Goal: Information Seeking & Learning: Compare options

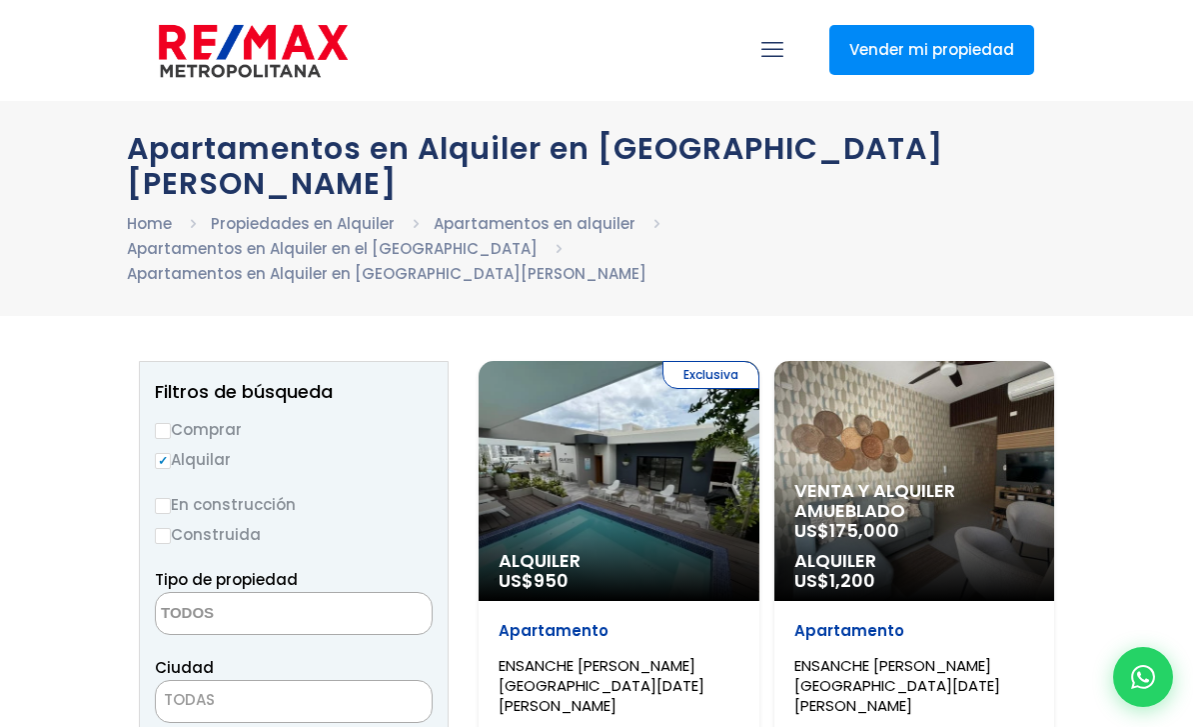
select select
click at [331, 593] on textarea "Search" at bounding box center [253, 614] width 194 height 43
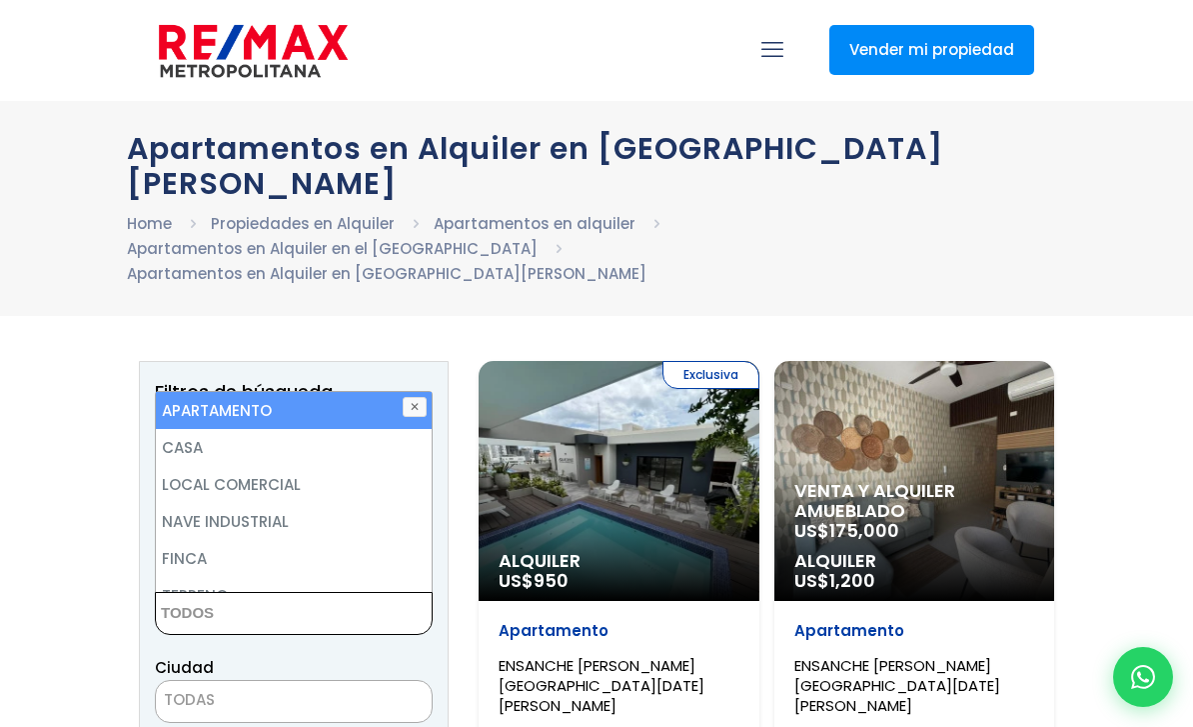
click at [279, 686] on span "TODAS" at bounding box center [294, 700] width 276 height 28
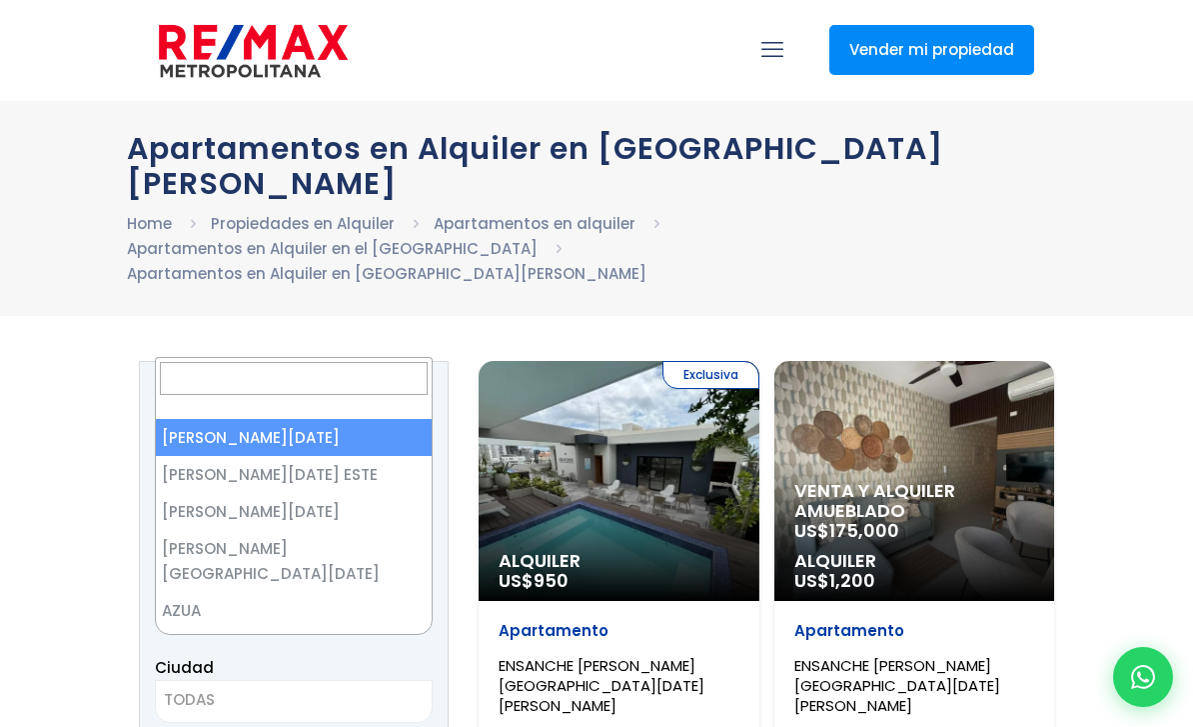
select select "1"
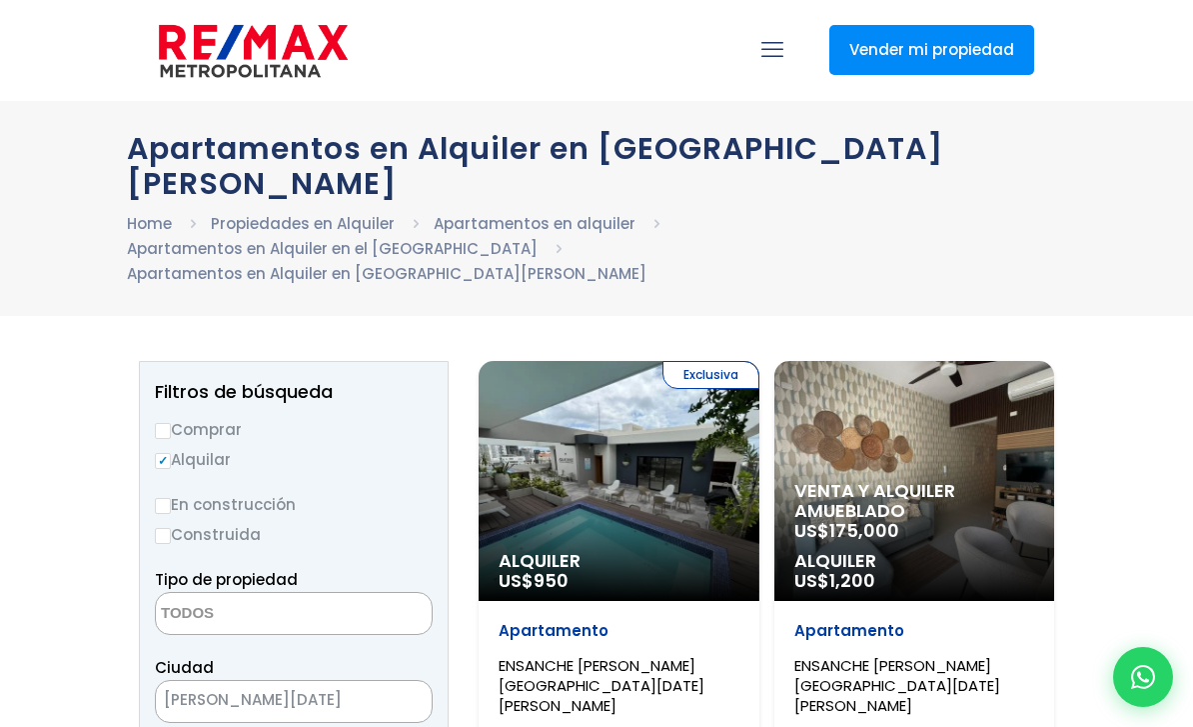
click at [316, 686] on span "[PERSON_NAME][DATE]" at bounding box center [269, 700] width 226 height 28
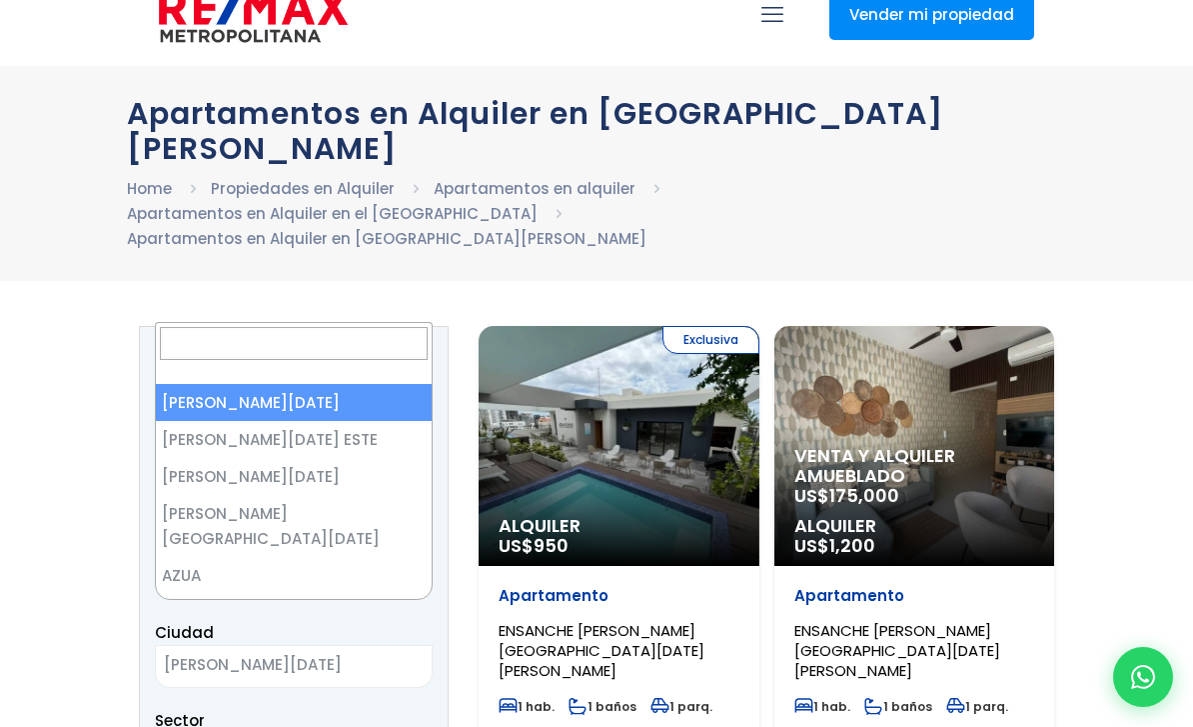
scroll to position [51, 0]
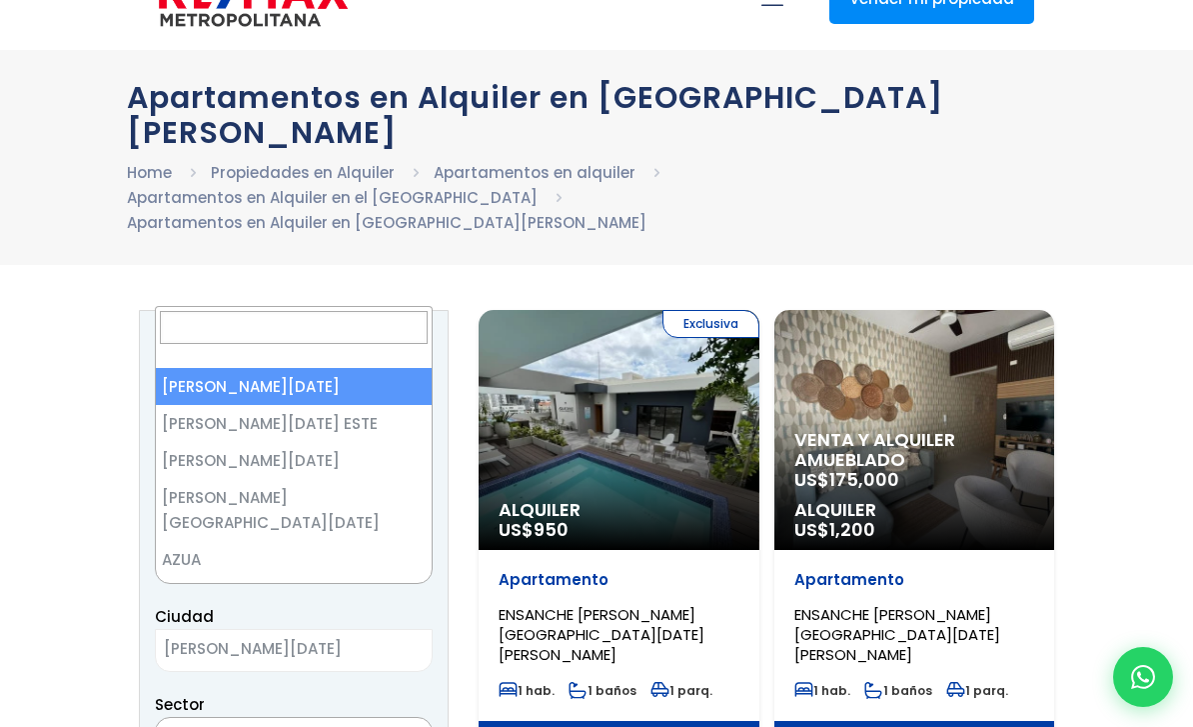
click at [228, 718] on textarea "Search" at bounding box center [253, 739] width 194 height 43
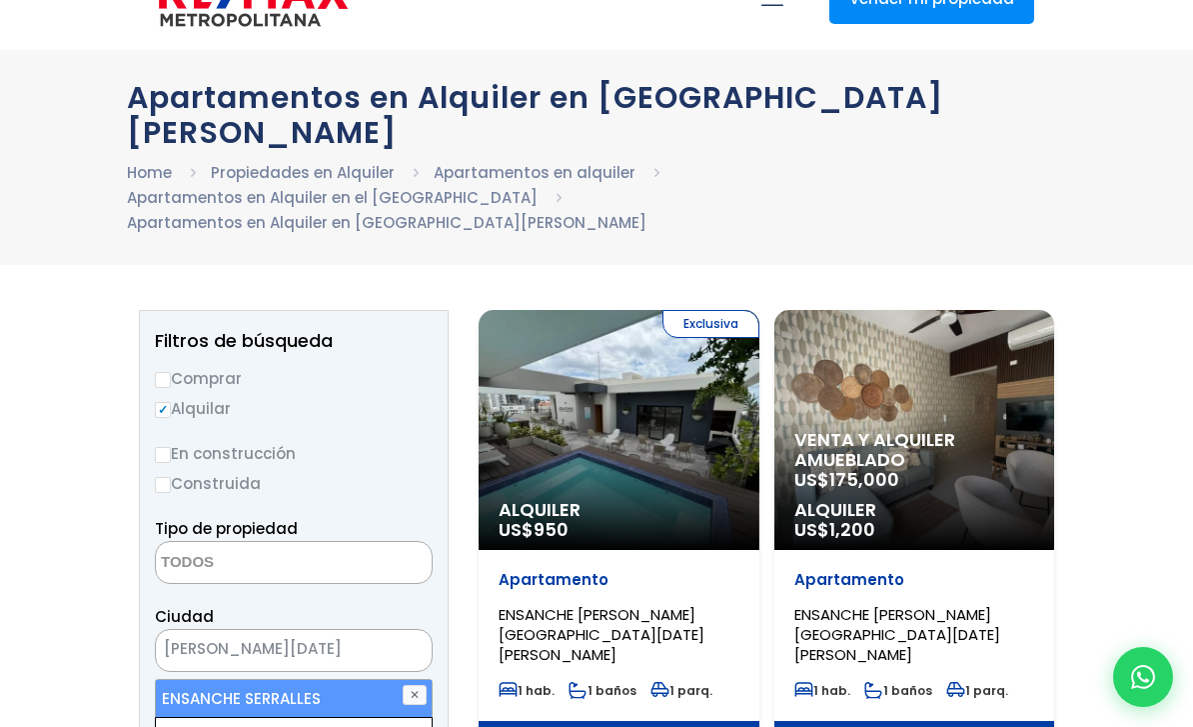
type textarea "serr"
click at [281, 680] on li "ENSANCHE SERRALLES" at bounding box center [294, 698] width 276 height 37
select select "157"
click at [309, 680] on li "ENSANCHE SERRALLES" at bounding box center [294, 698] width 276 height 37
click at [292, 680] on li "ENSANCHE SERRALLES" at bounding box center [294, 698] width 276 height 37
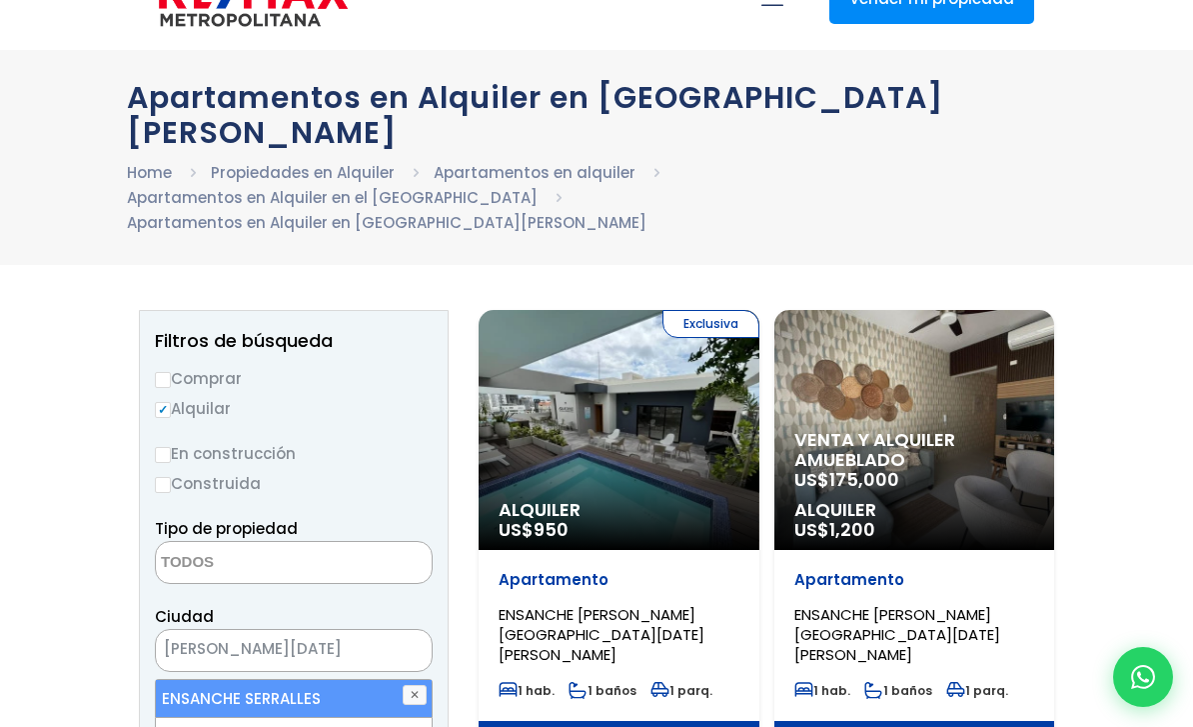
select select "157"
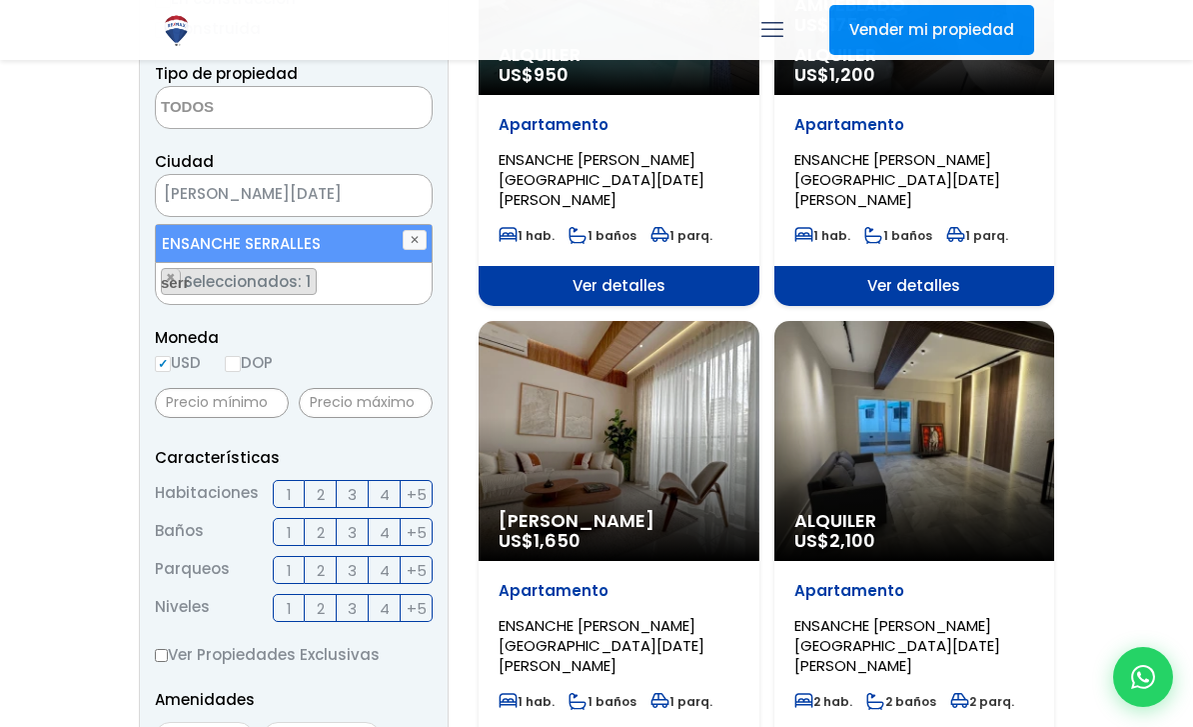
scroll to position [507, 0]
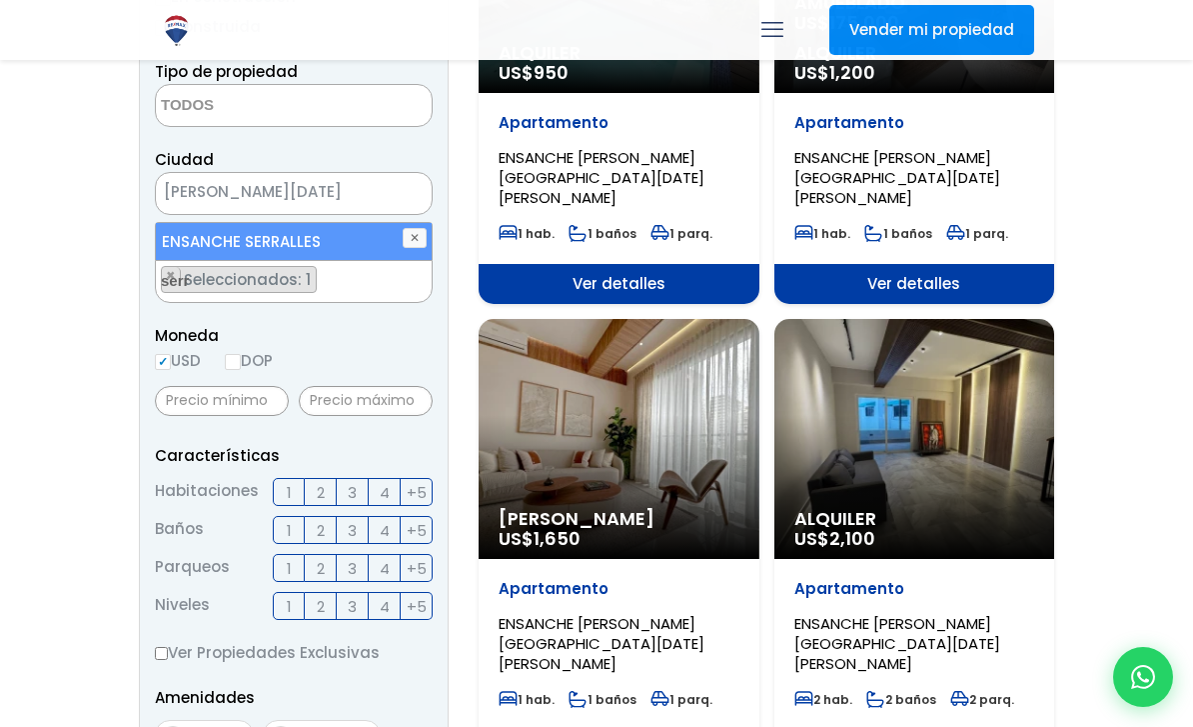
click at [360, 478] on label "3" at bounding box center [353, 492] width 32 height 28
click at [0, 0] on input "3" at bounding box center [0, 0] width 0 height 0
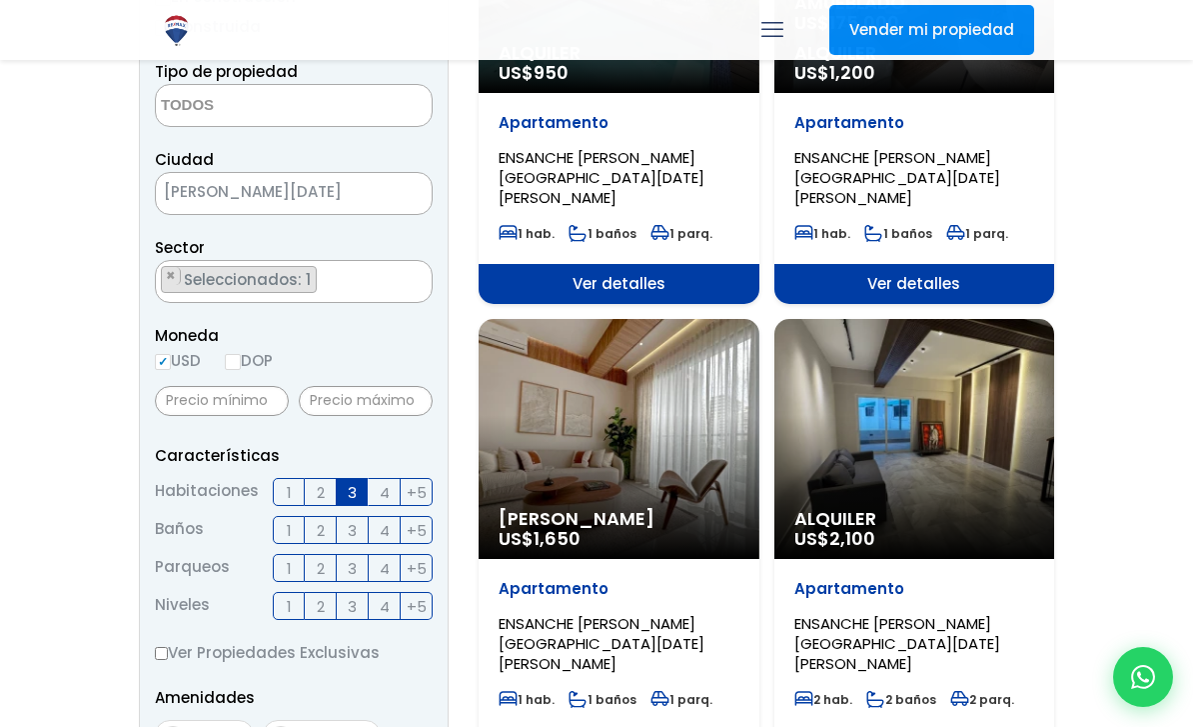
click at [363, 516] on label "3" at bounding box center [353, 530] width 32 height 28
click at [0, 0] on input "3" at bounding box center [0, 0] width 0 height 0
click at [327, 554] on label "2" at bounding box center [321, 568] width 32 height 28
click at [0, 0] on input "2" at bounding box center [0, 0] width 0 height 0
click at [390, 592] on label "4" at bounding box center [385, 606] width 32 height 28
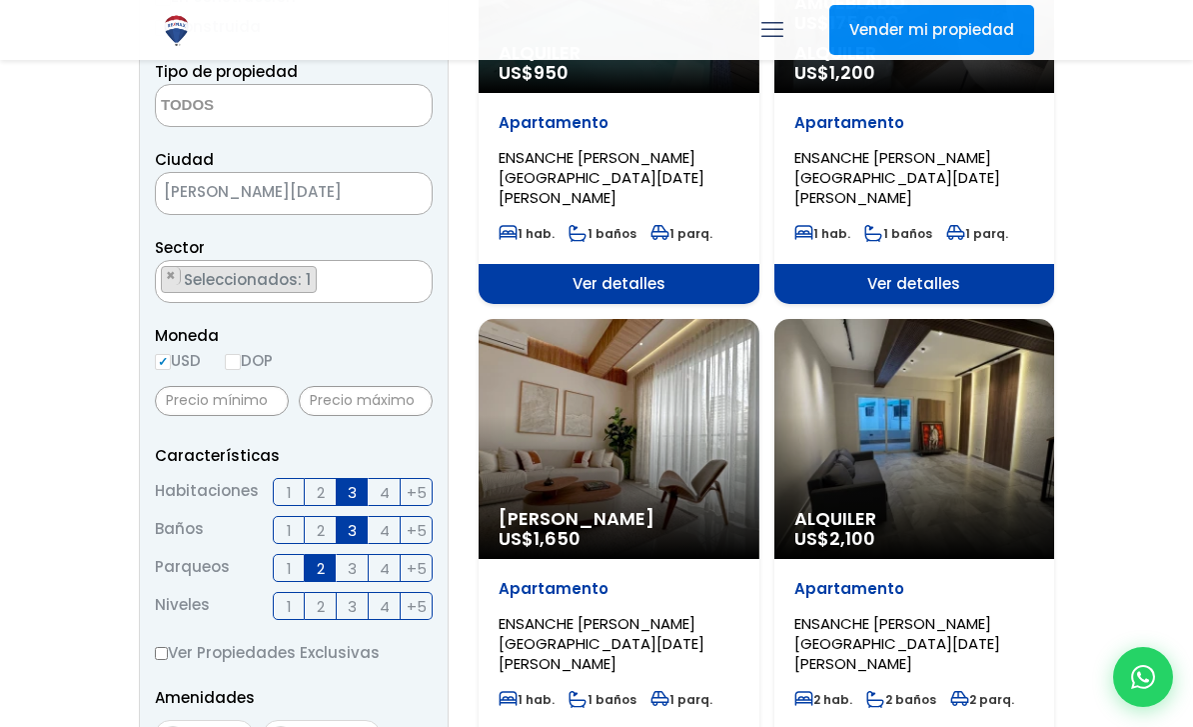
click at [0, 0] on input "4" at bounding box center [0, 0] width 0 height 0
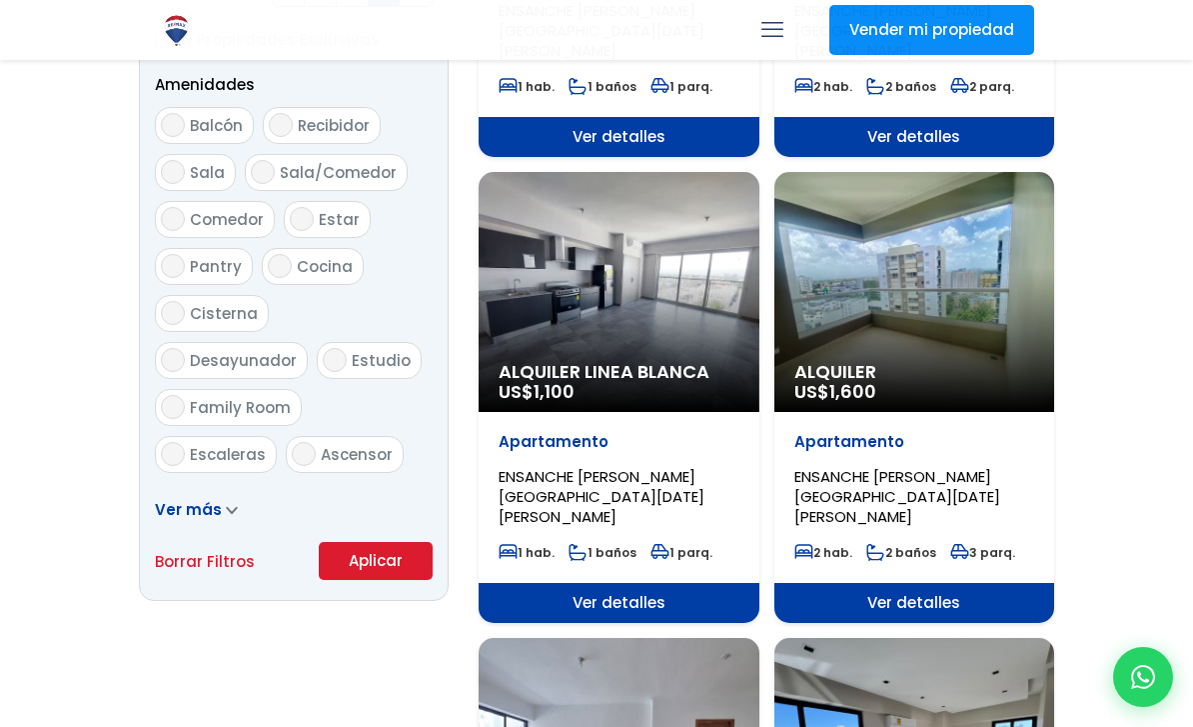
scroll to position [1123, 0]
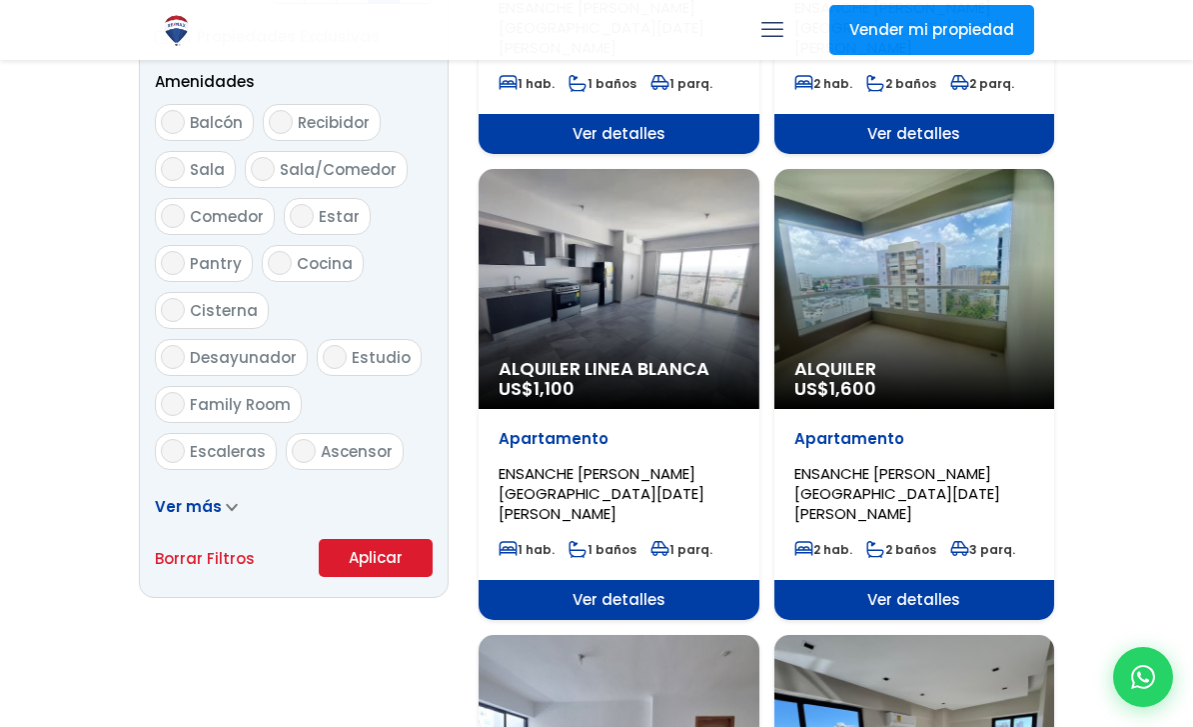
click at [419, 539] on button "Aplicar" at bounding box center [376, 558] width 114 height 38
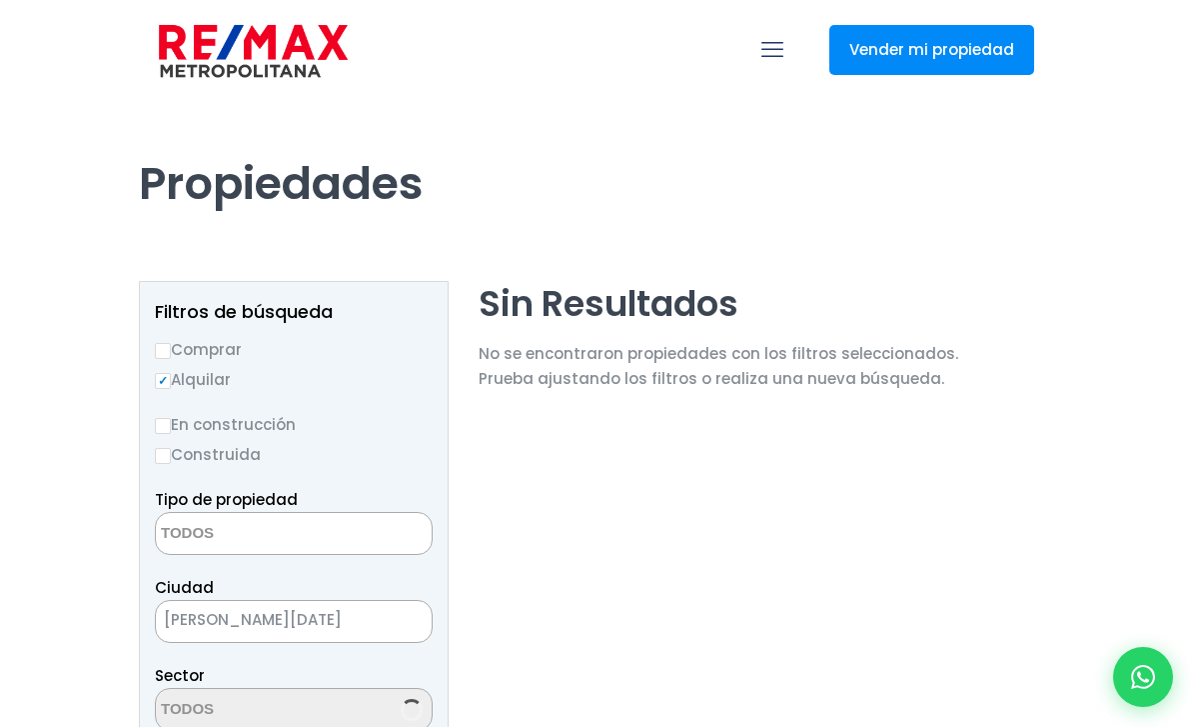
select select
select select "157"
